Goal: Information Seeking & Learning: Learn about a topic

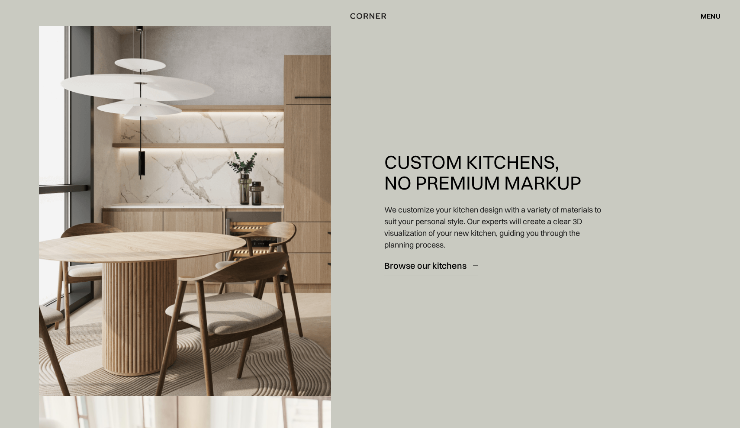
scroll to position [776, 0]
click at [434, 265] on div "Browse our kitchens" at bounding box center [426, 266] width 82 height 12
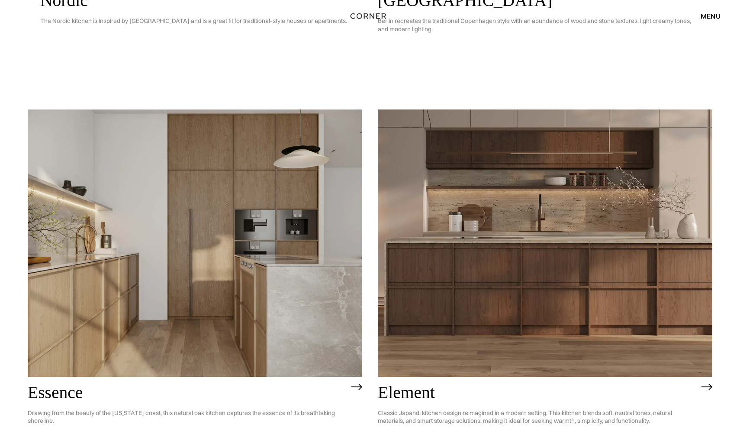
scroll to position [799, 0]
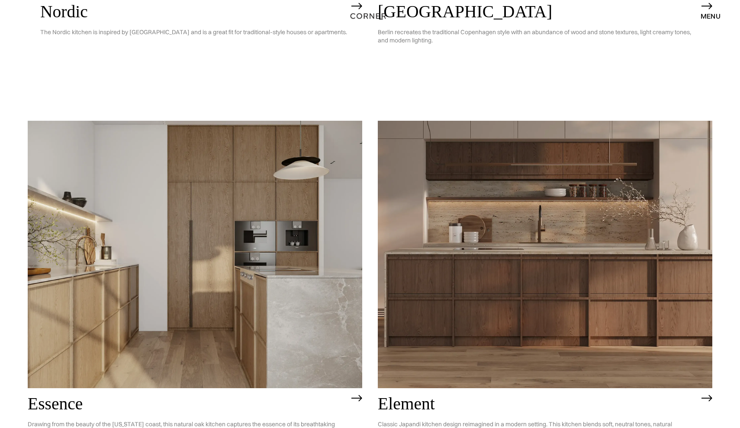
click at [256, 287] on img at bounding box center [195, 255] width 335 height 268
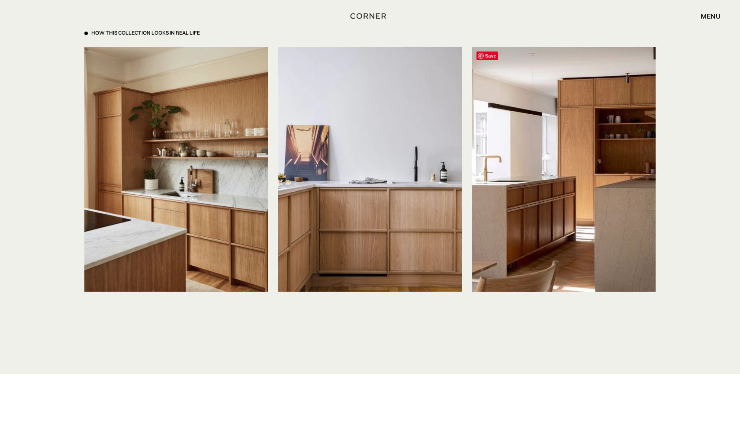
scroll to position [2019, 0]
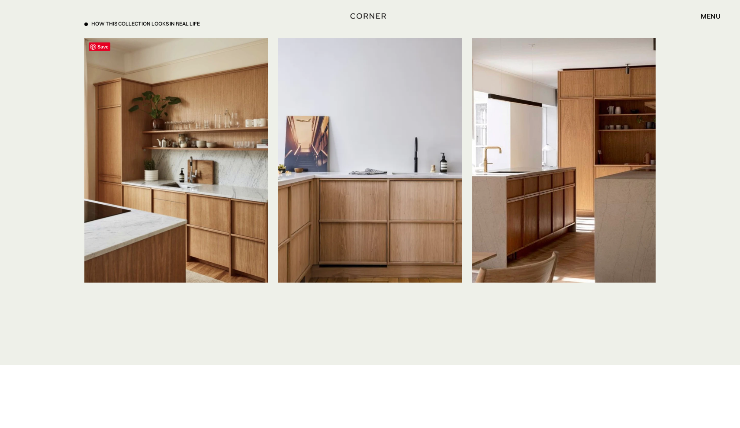
click at [215, 194] on img at bounding box center [176, 160] width 184 height 245
click at [408, 177] on img at bounding box center [370, 160] width 184 height 245
click at [525, 186] on img at bounding box center [564, 160] width 184 height 245
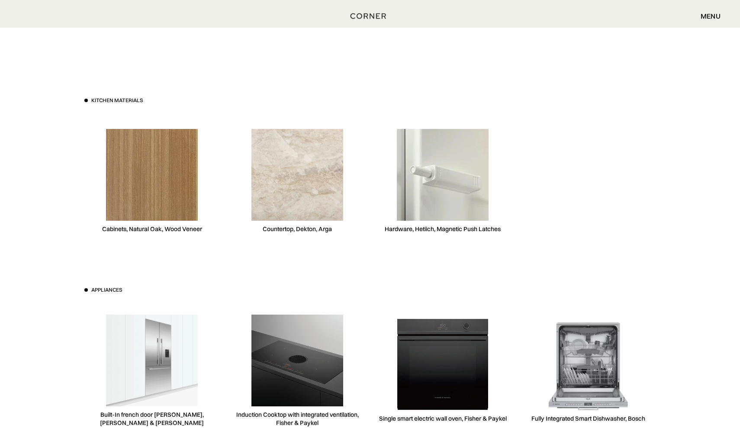
scroll to position [2360, 0]
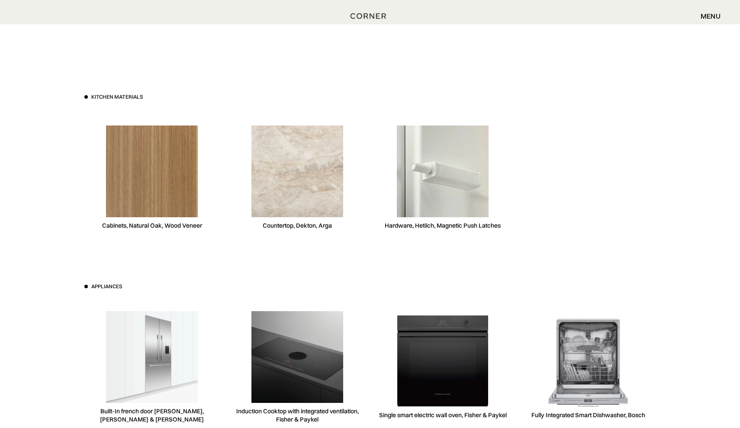
click at [182, 190] on img at bounding box center [152, 172] width 92 height 92
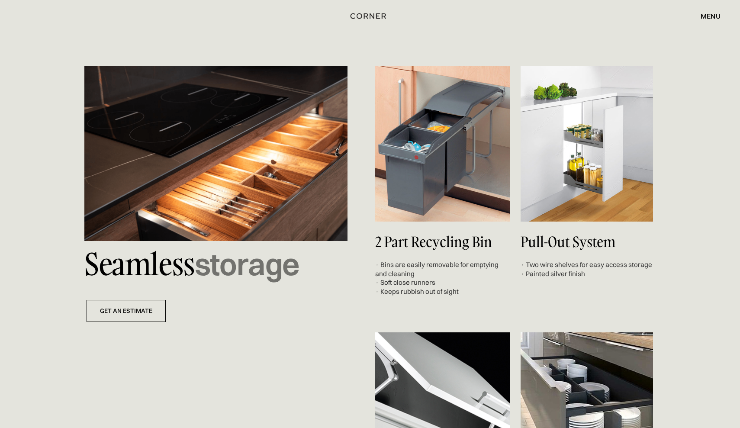
scroll to position [3077, 0]
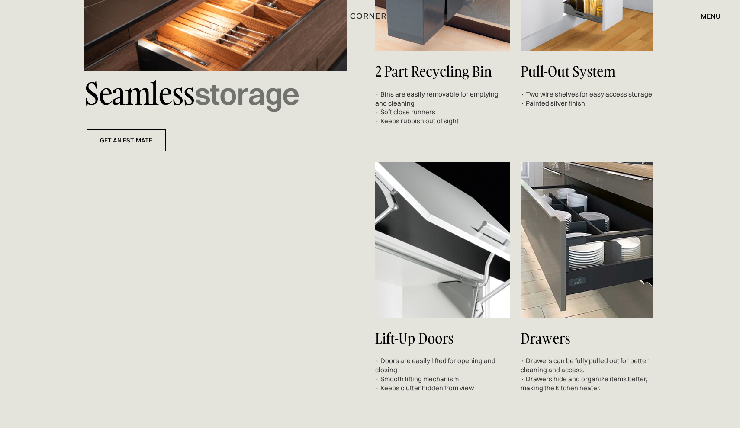
click at [707, 13] on div "menu" at bounding box center [711, 16] width 20 height 7
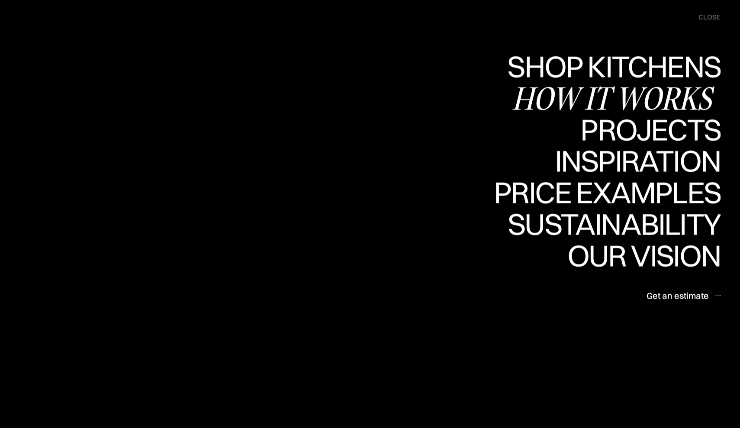
click at [650, 90] on div "How it works" at bounding box center [616, 98] width 209 height 30
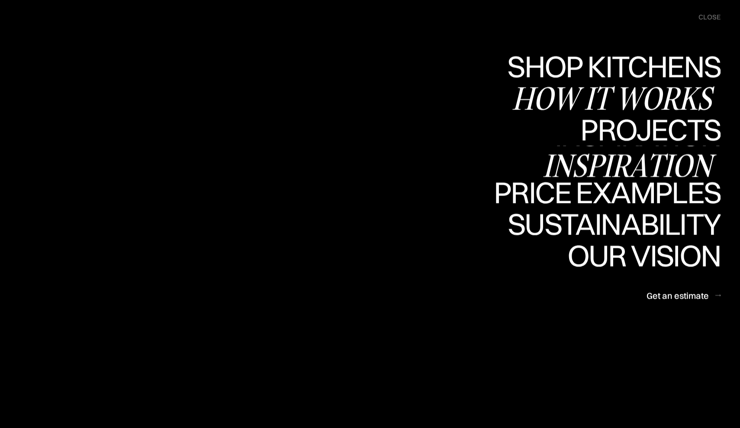
click at [585, 164] on div "Inspiration" at bounding box center [632, 165] width 178 height 30
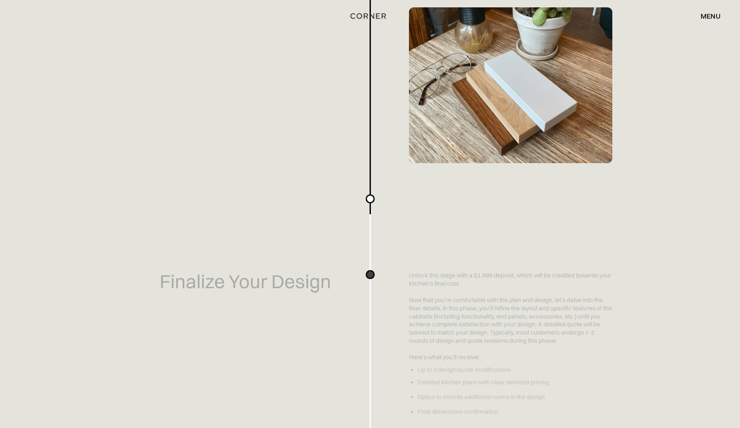
scroll to position [1043, 0]
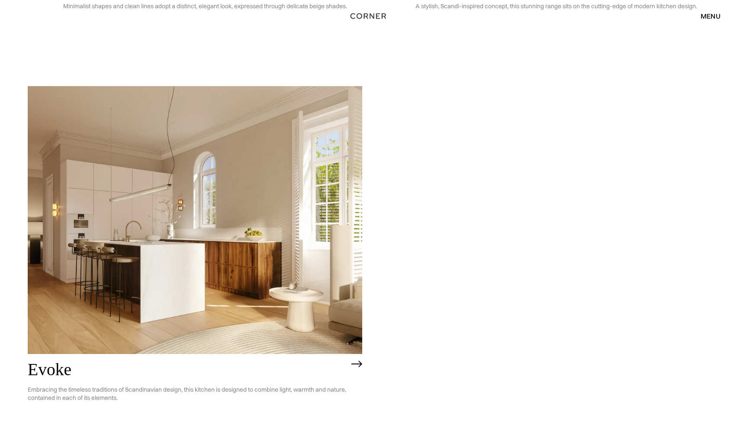
scroll to position [2394, 0]
